Goal: Information Seeking & Learning: Find specific fact

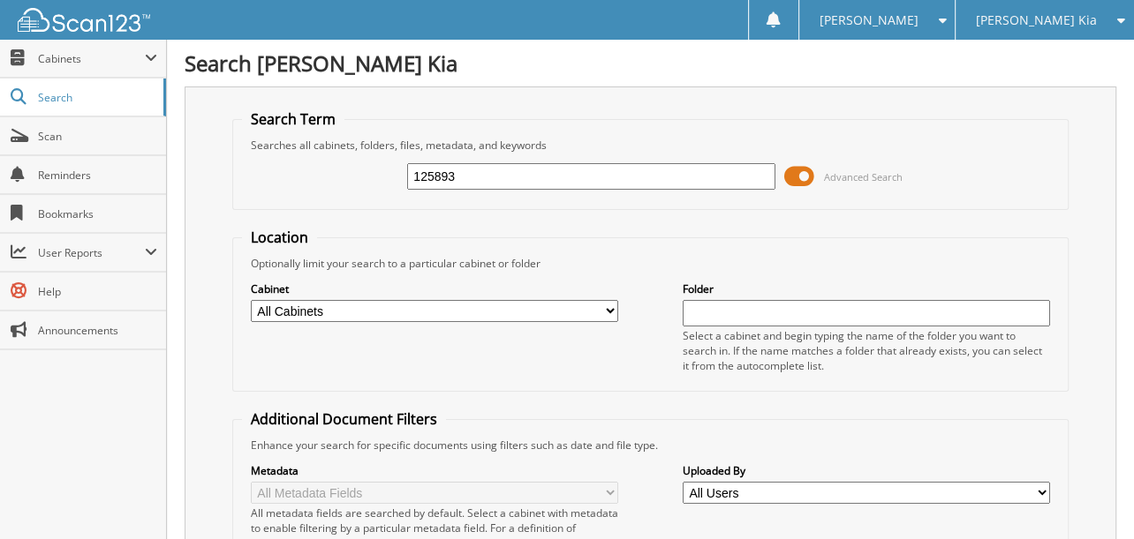
type input "125893"
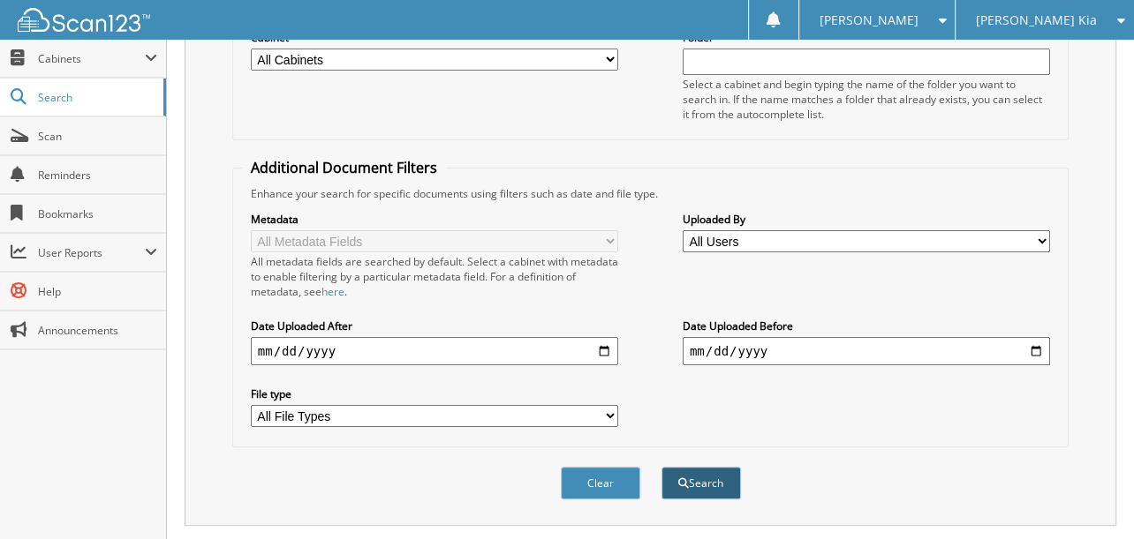
scroll to position [334, 0]
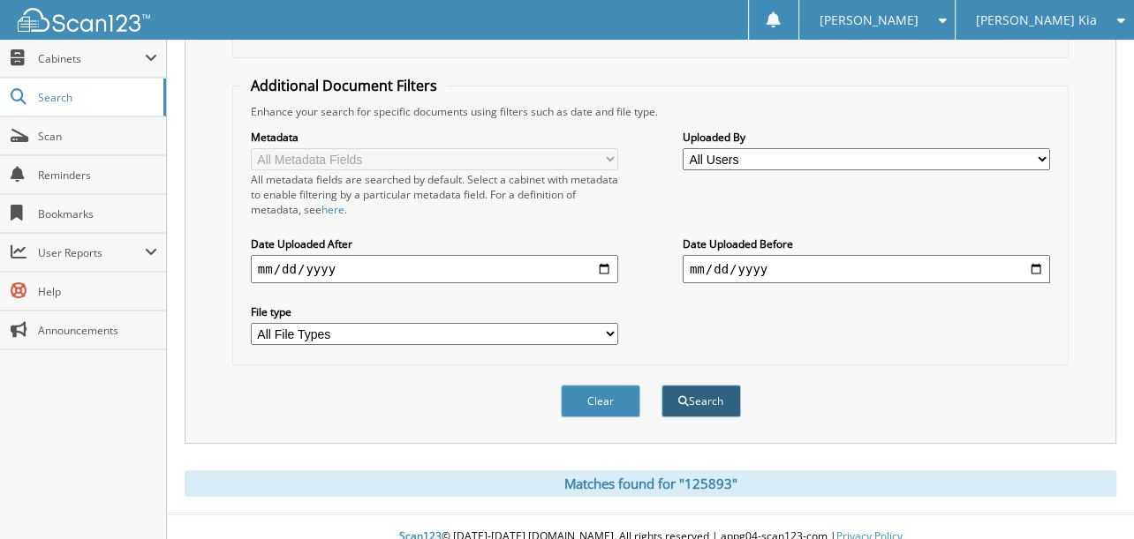
click at [725, 385] on button "Search" at bounding box center [700, 401] width 79 height 33
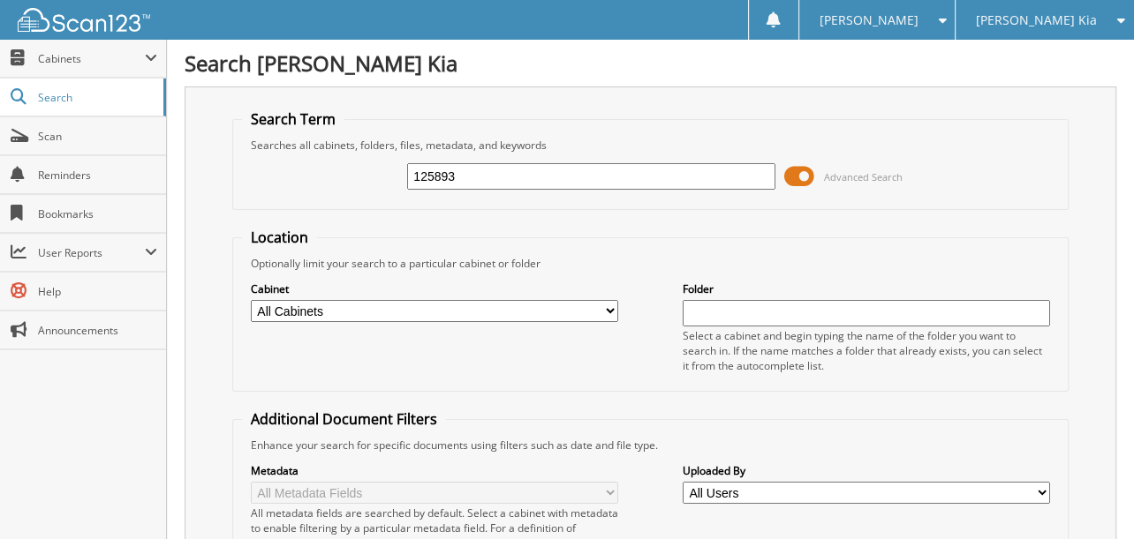
click at [508, 168] on input "125893" at bounding box center [590, 176] width 367 height 26
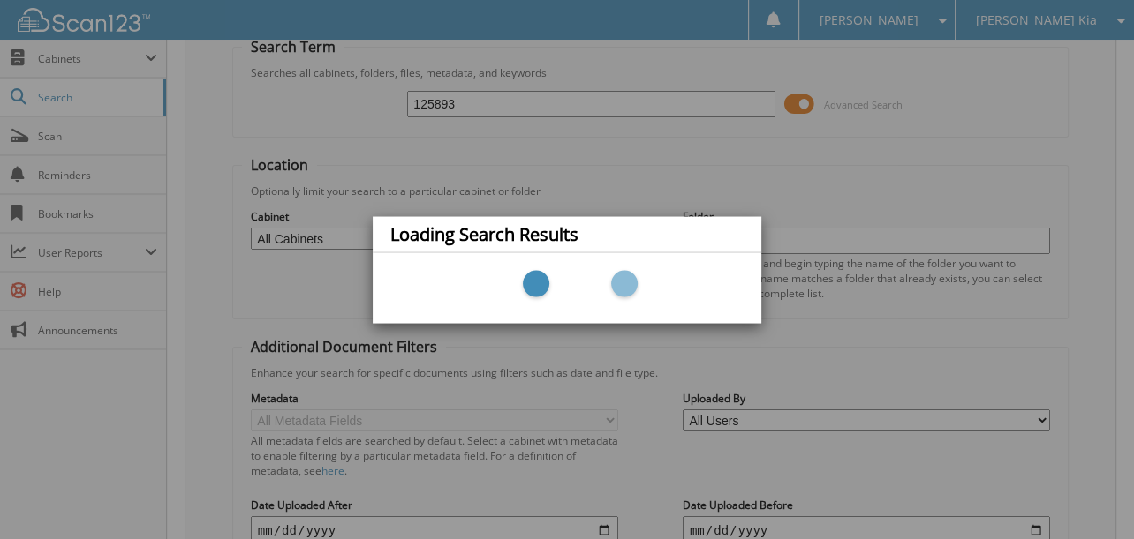
scroll to position [230, 0]
